Goal: Transaction & Acquisition: Purchase product/service

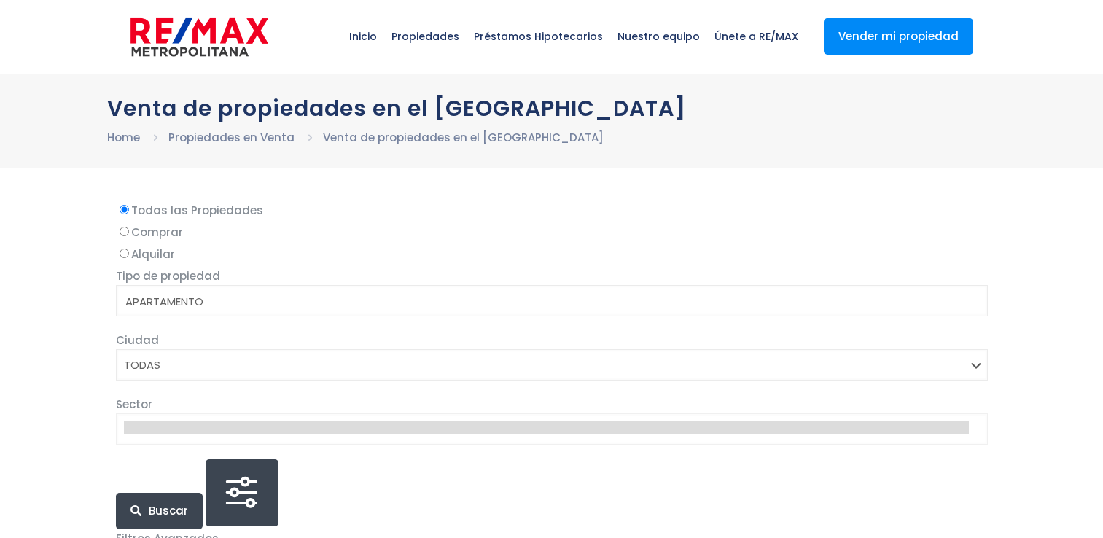
select select
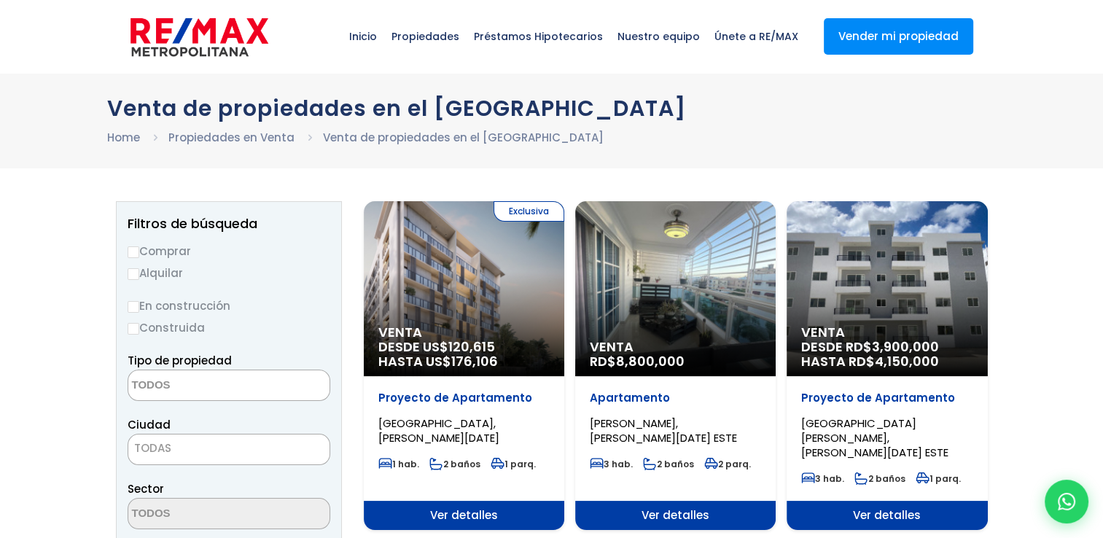
click at [564, 501] on span "Ver detalles" at bounding box center [464, 515] width 200 height 29
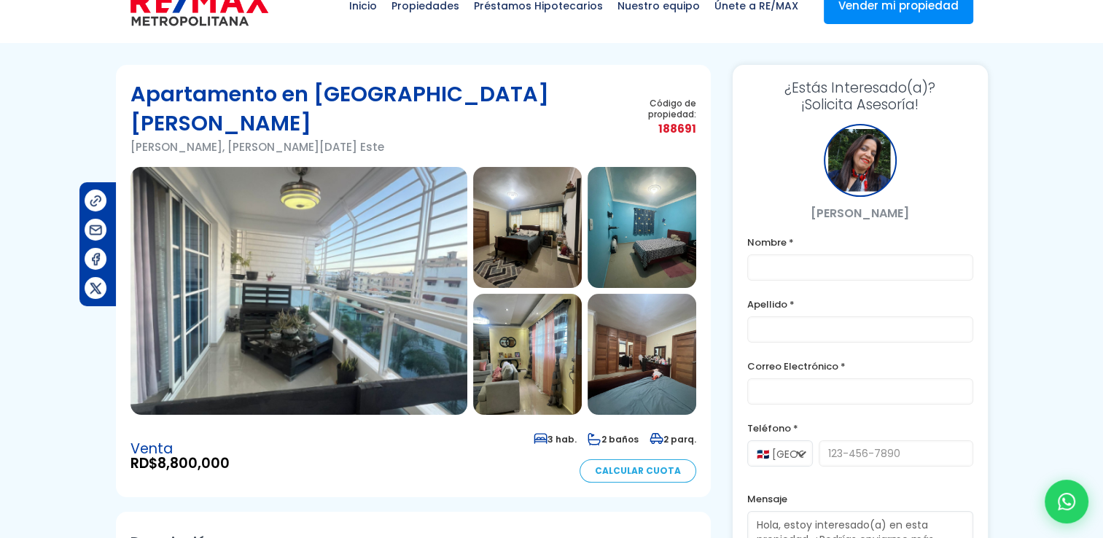
scroll to position [27, 0]
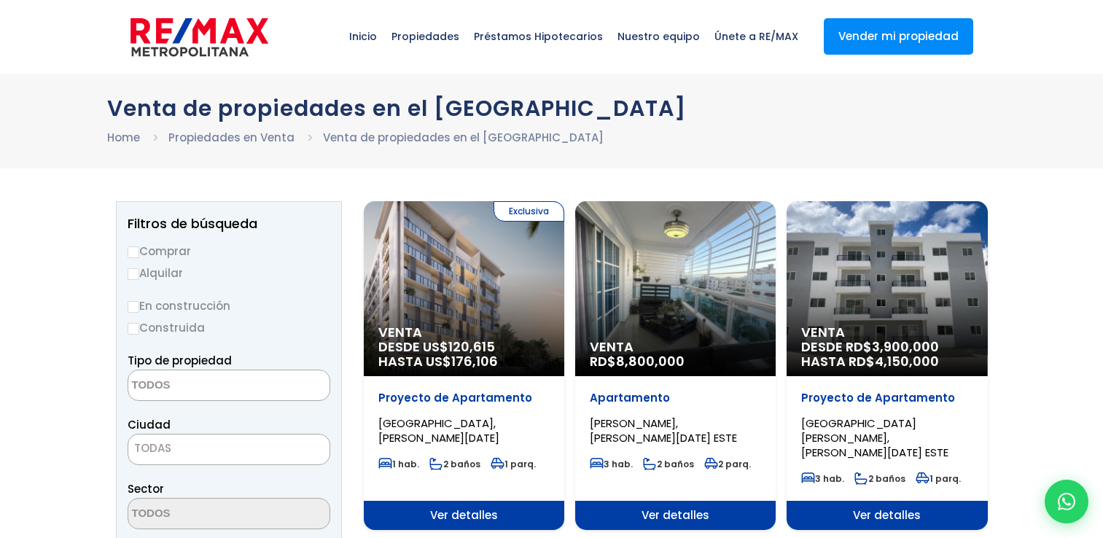
select select
click at [134, 247] on input "Comprar" at bounding box center [134, 252] width 12 height 12
radio input "true"
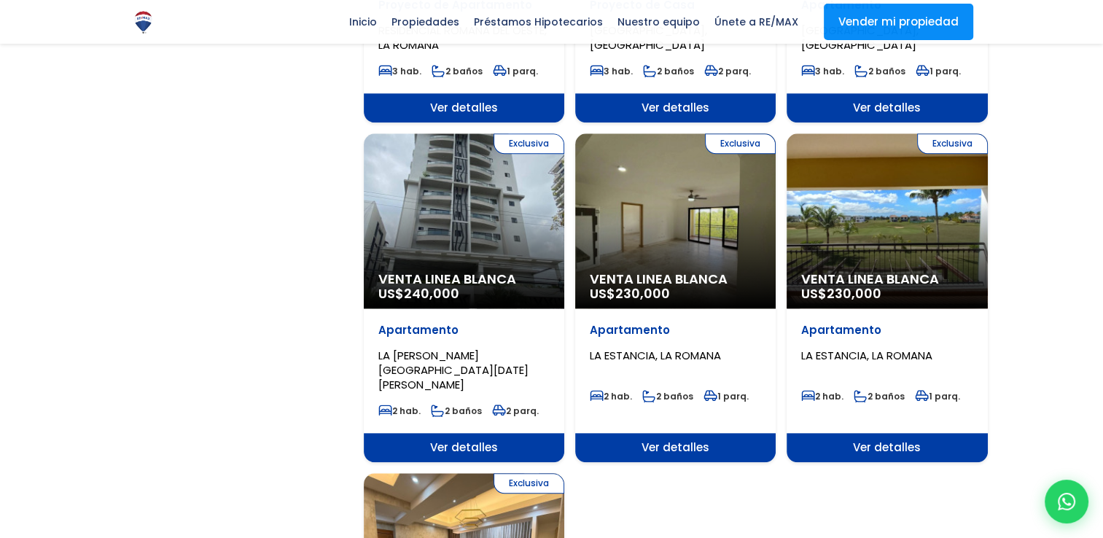
scroll to position [1882, 0]
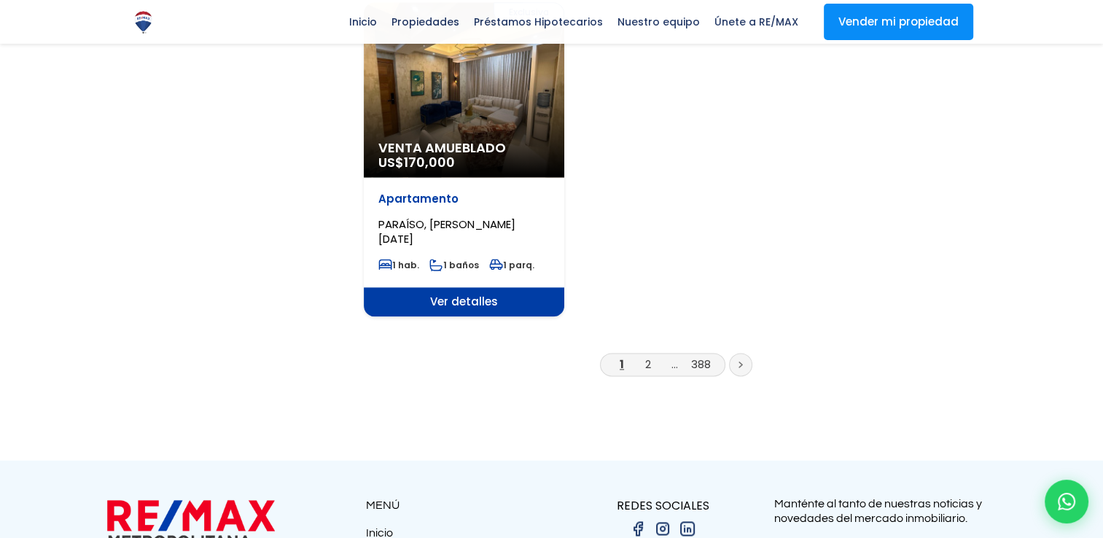
click at [744, 353] on link at bounding box center [740, 364] width 23 height 23
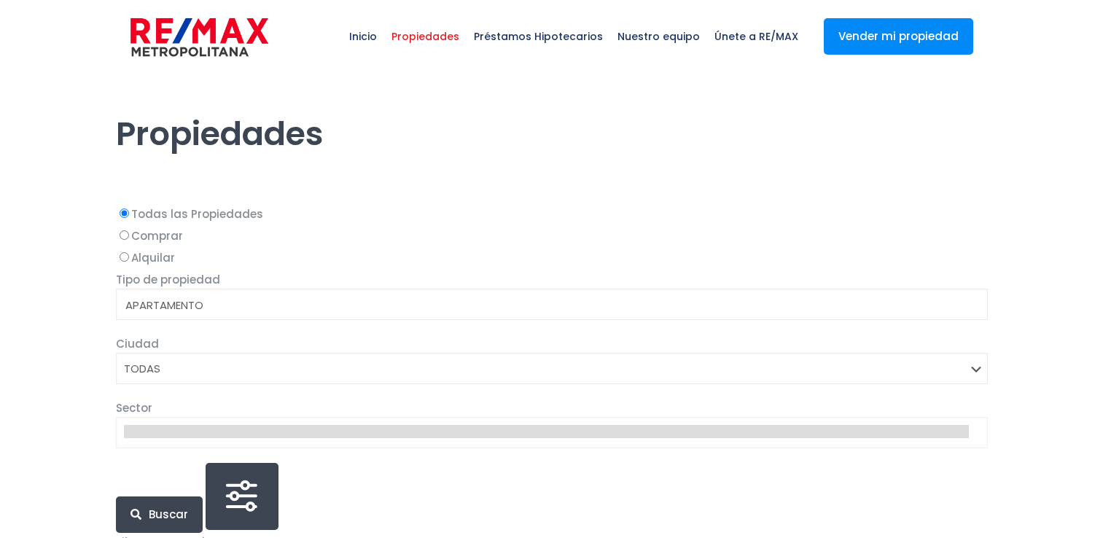
select select
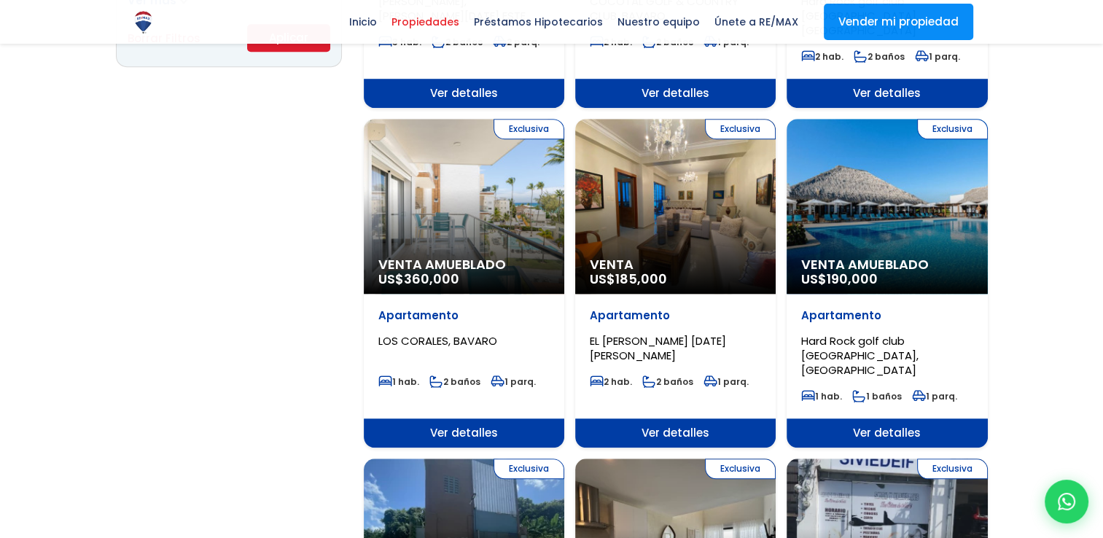
scroll to position [1072, 0]
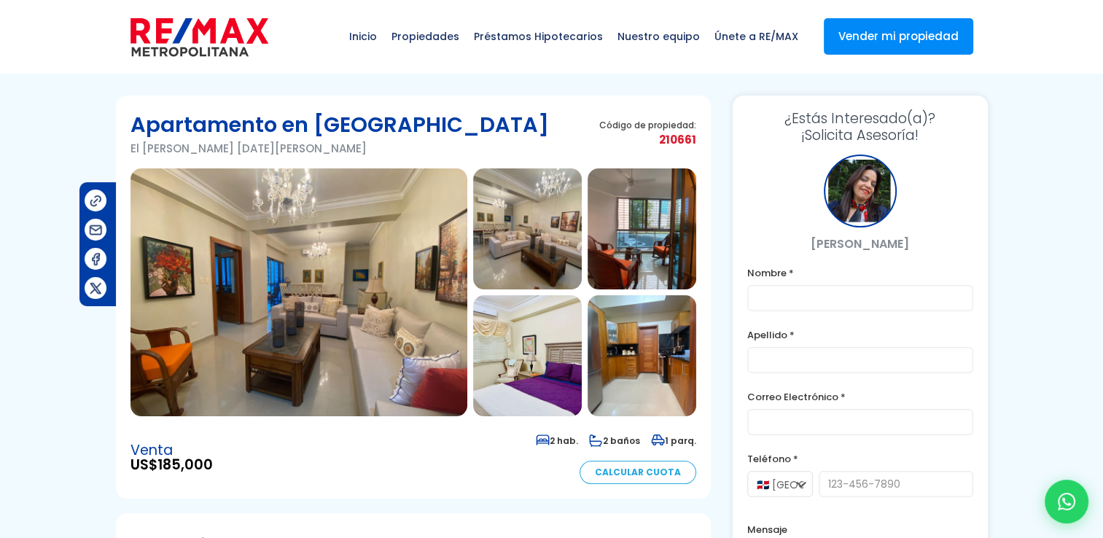
click at [381, 275] on img at bounding box center [298, 292] width 337 height 248
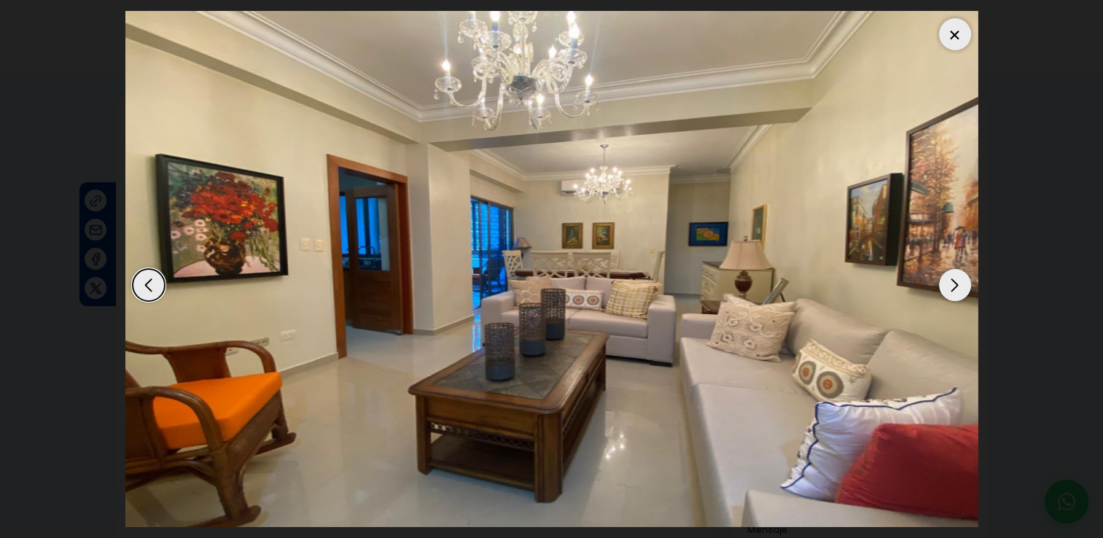
click at [954, 278] on div "Next slide" at bounding box center [955, 285] width 32 height 32
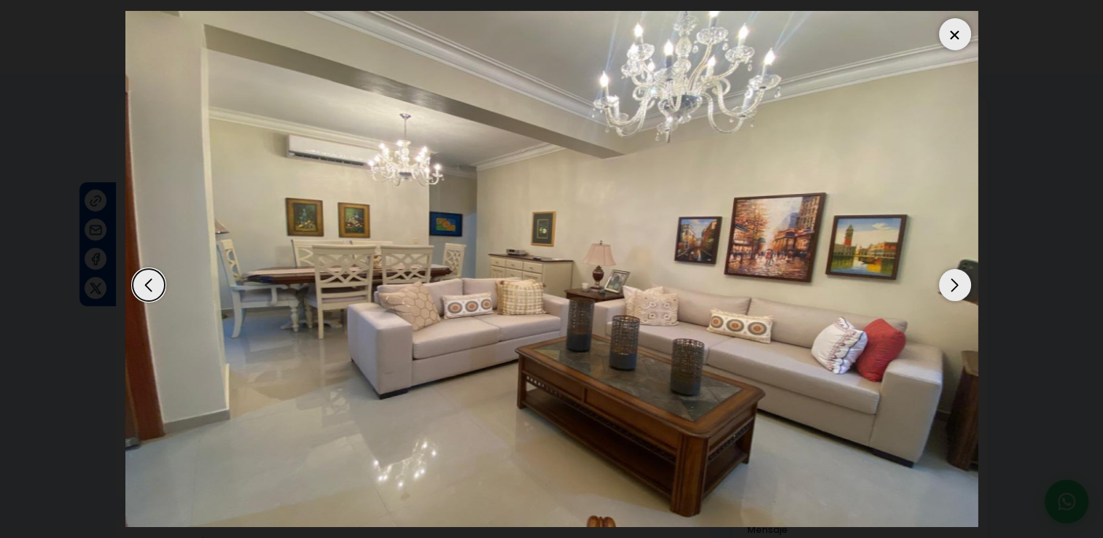
click at [954, 278] on div "Next slide" at bounding box center [955, 285] width 32 height 32
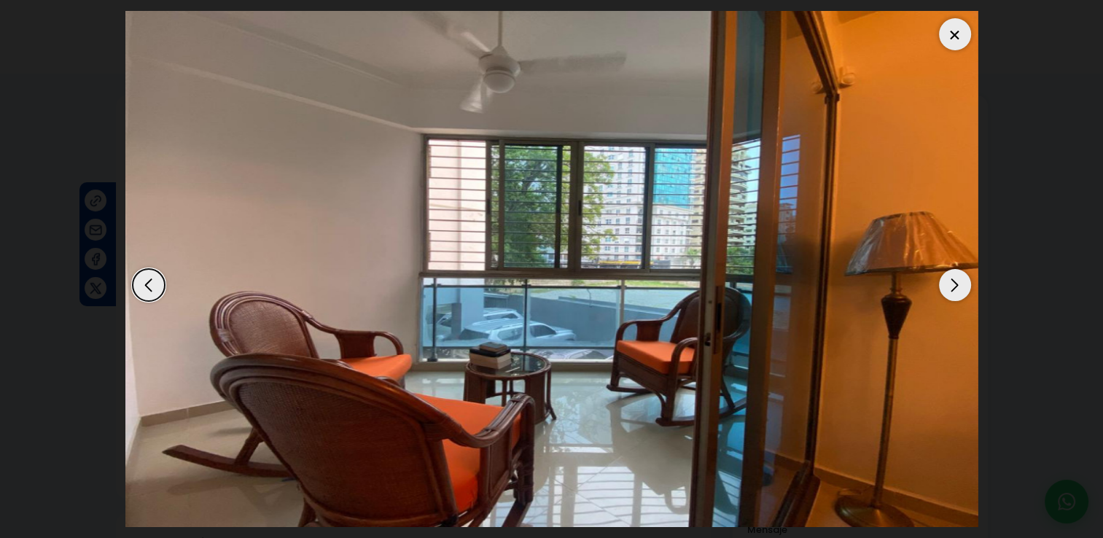
click at [954, 278] on div "Next slide" at bounding box center [955, 285] width 32 height 32
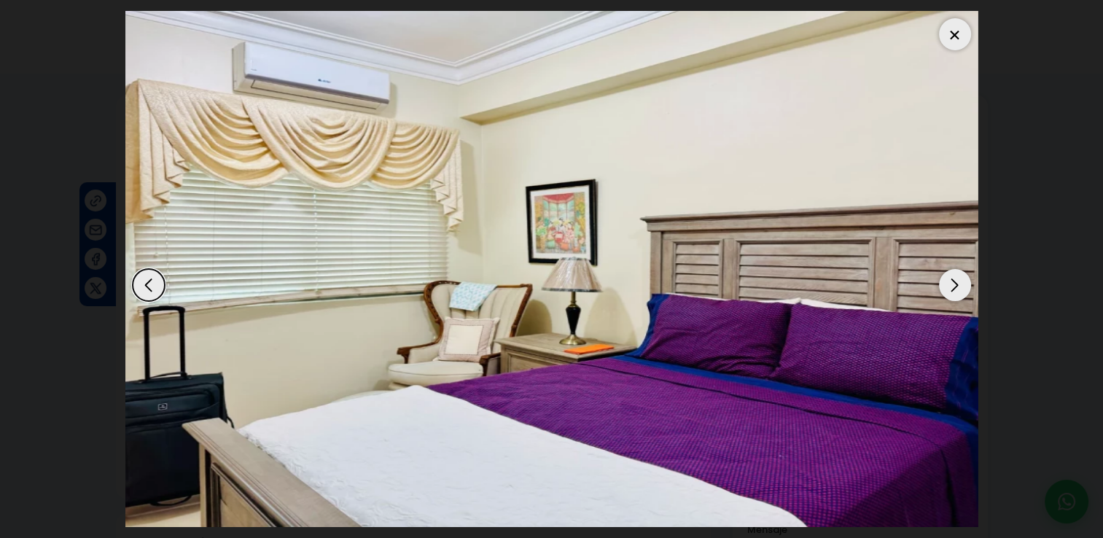
click at [954, 278] on div "Next slide" at bounding box center [955, 285] width 32 height 32
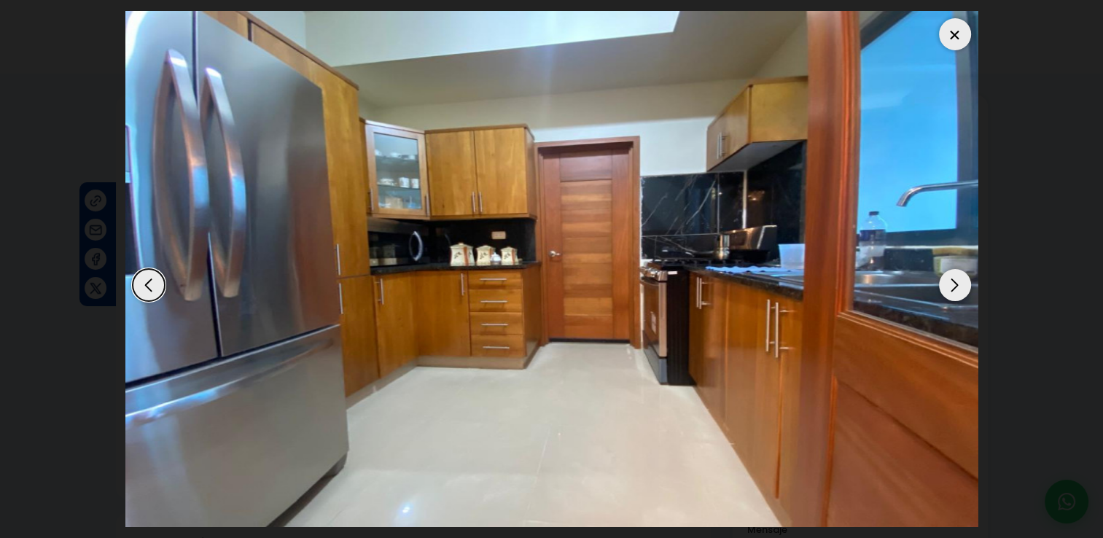
click at [954, 278] on div "Next slide" at bounding box center [955, 285] width 32 height 32
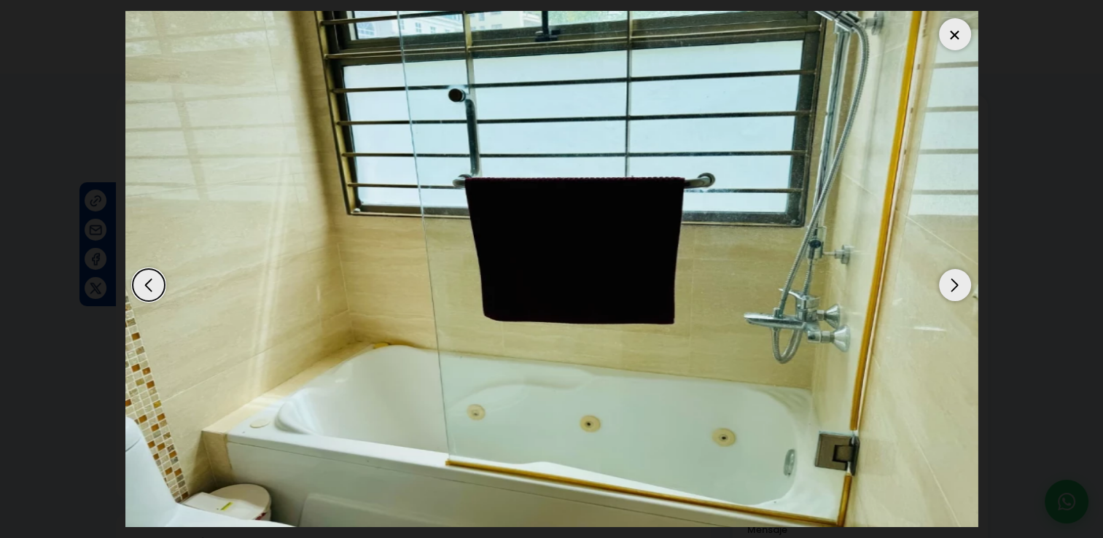
click at [954, 278] on div "Next slide" at bounding box center [955, 285] width 32 height 32
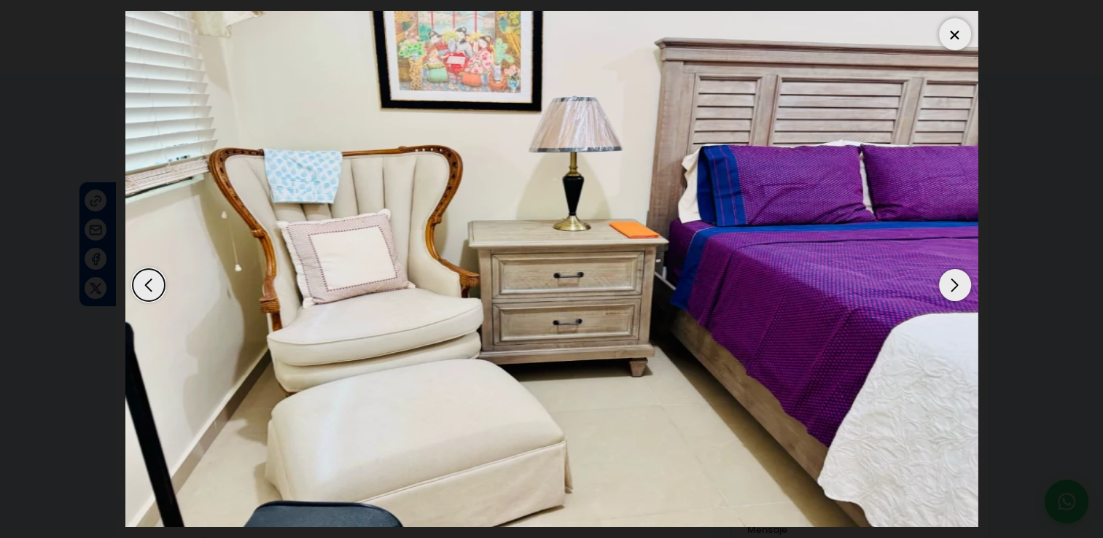
click at [954, 278] on div "Next slide" at bounding box center [955, 285] width 32 height 32
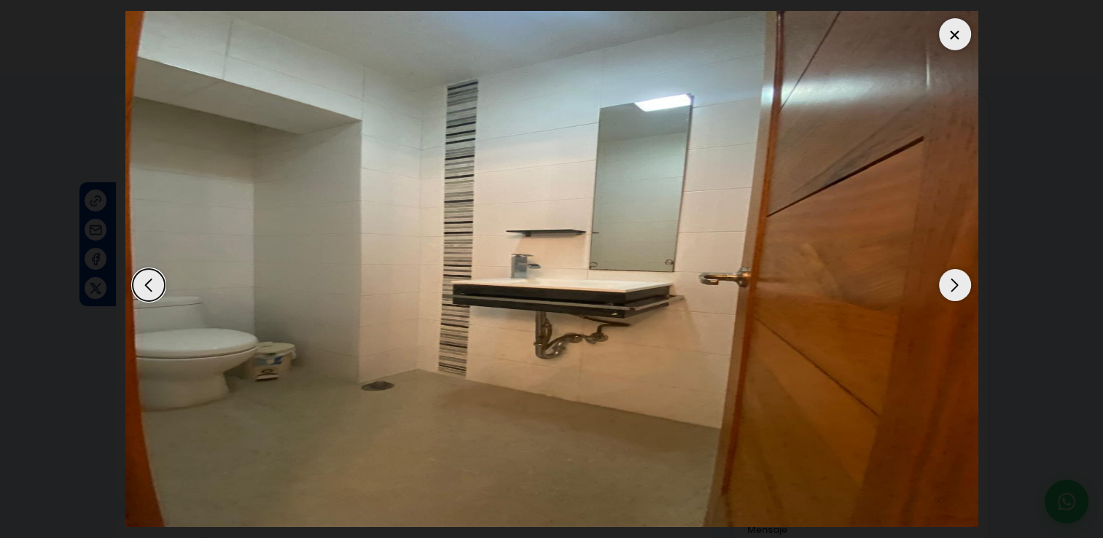
click at [954, 278] on div "Next slide" at bounding box center [955, 285] width 32 height 32
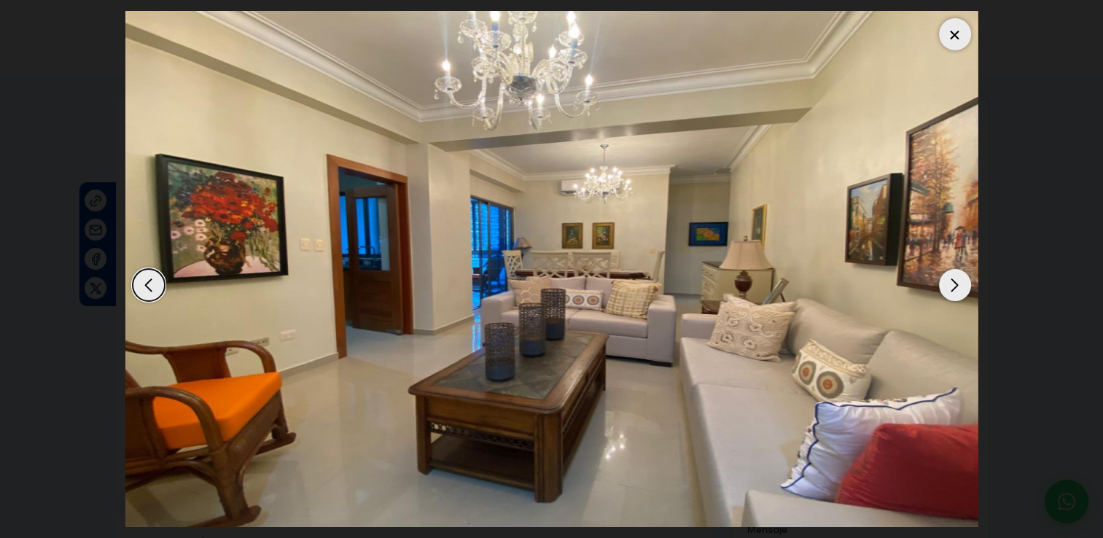
click at [954, 278] on div "Next slide" at bounding box center [955, 285] width 32 height 32
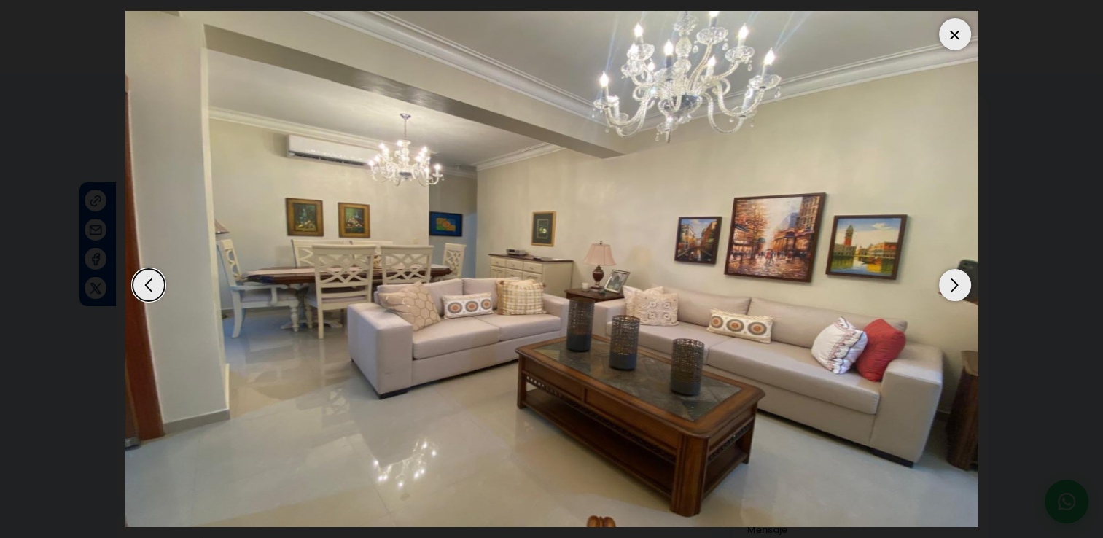
click at [956, 28] on div at bounding box center [955, 34] width 32 height 32
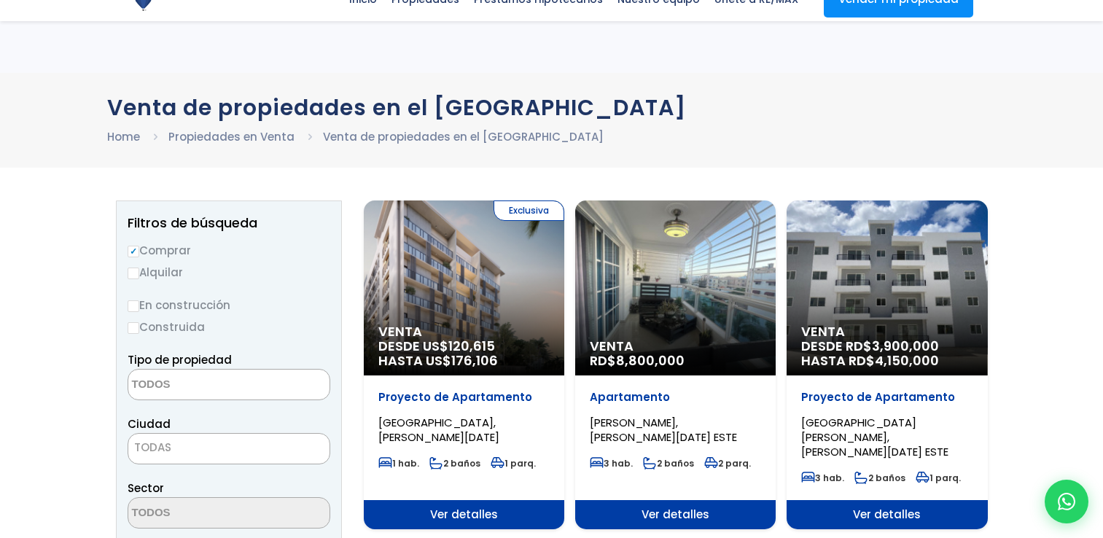
select select
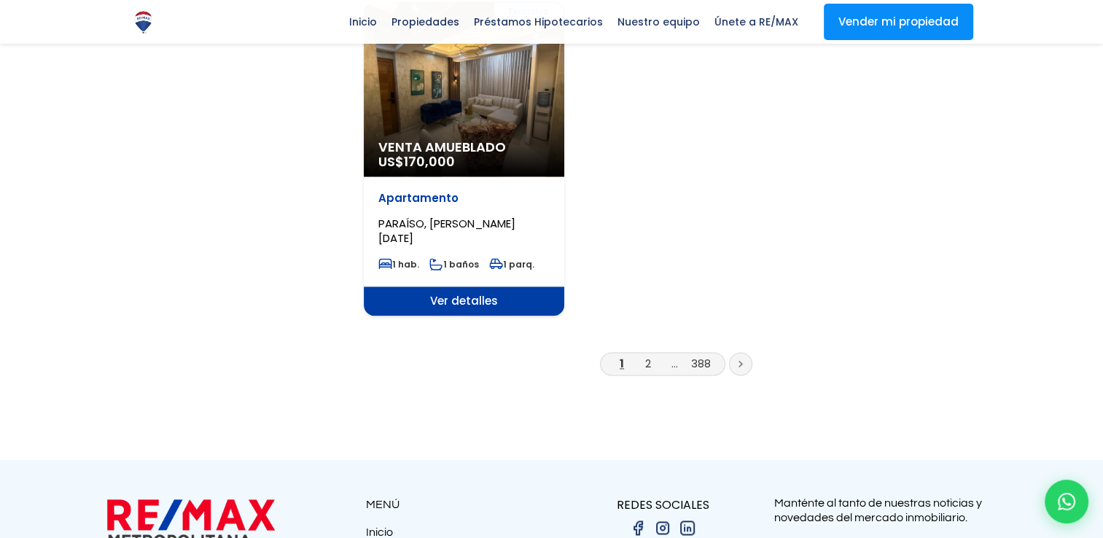
scroll to position [1882, 0]
click at [740, 361] on icon at bounding box center [740, 364] width 4 height 7
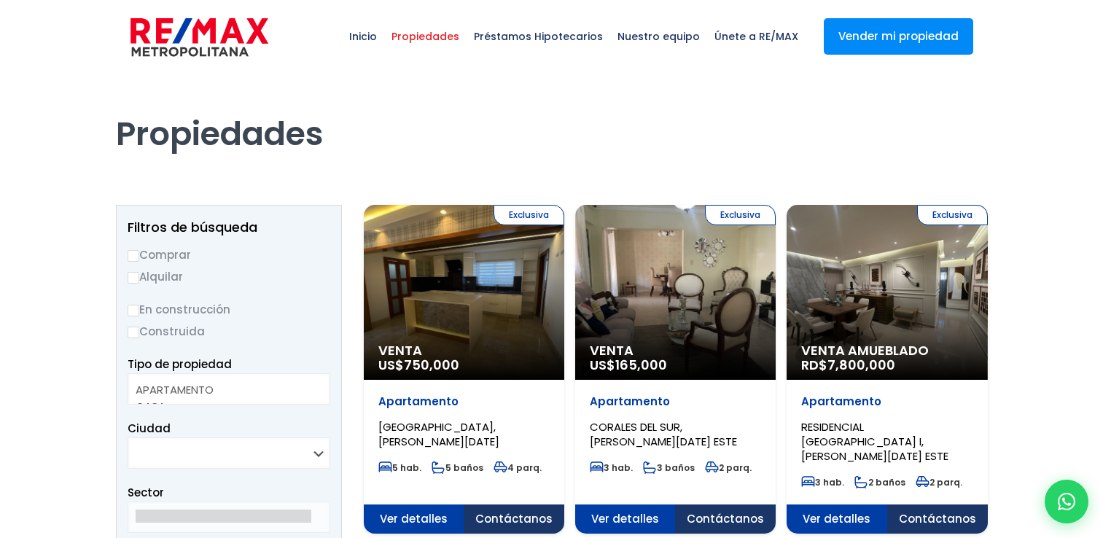
select select
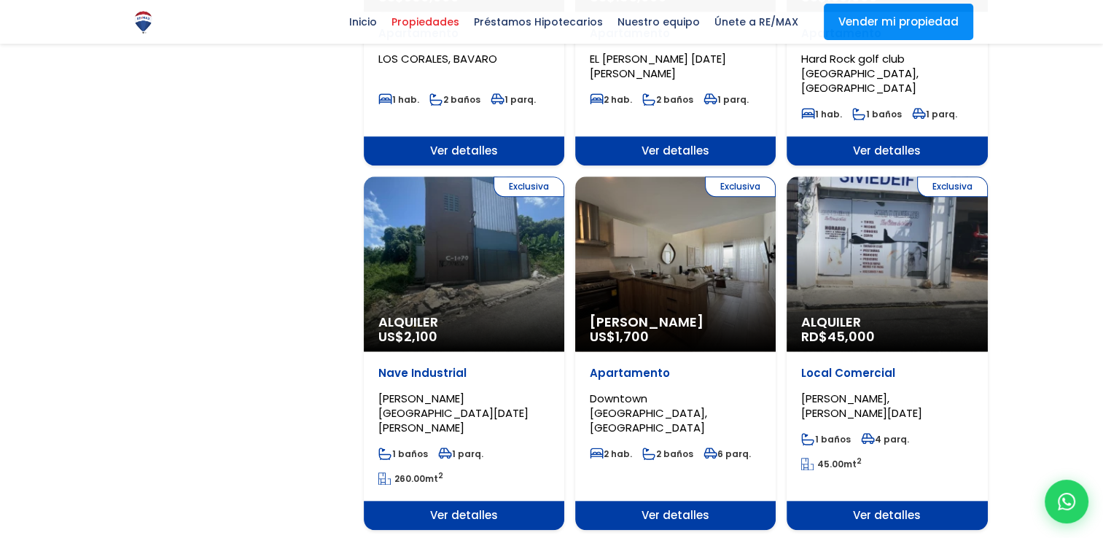
scroll to position [1882, 0]
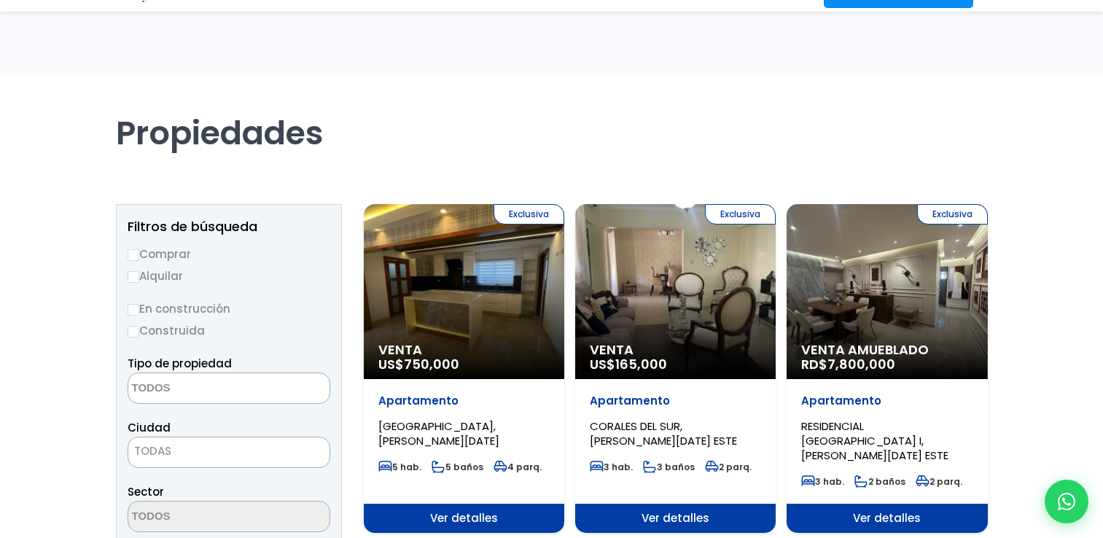
select select
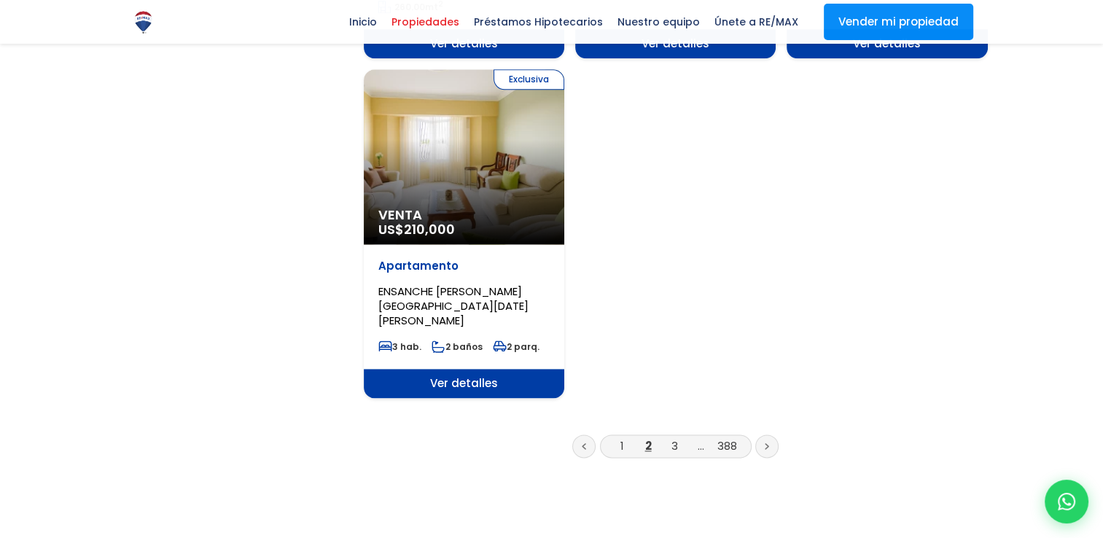
scroll to position [1882, 0]
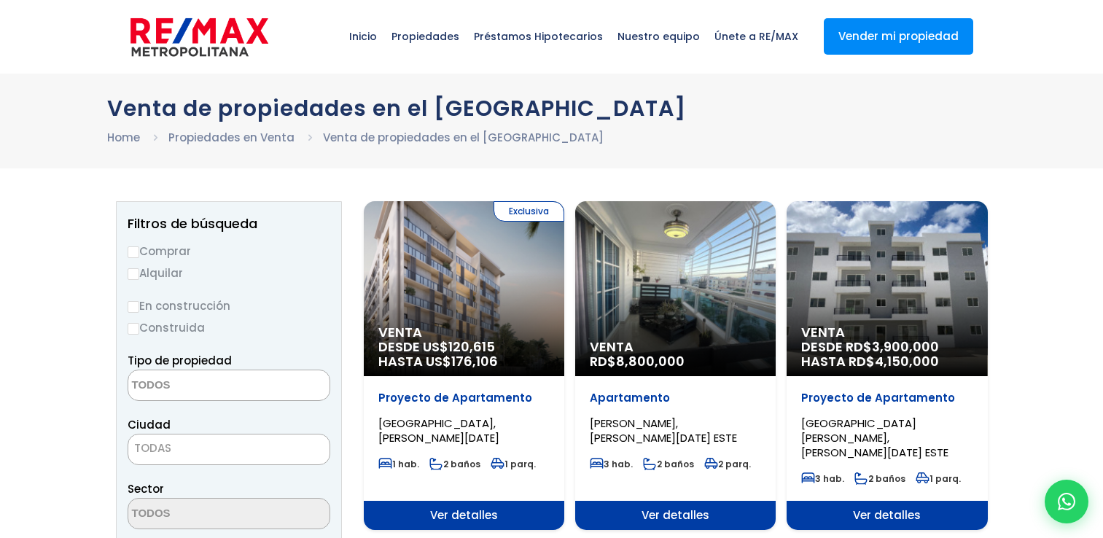
select select
